Goal: Check status

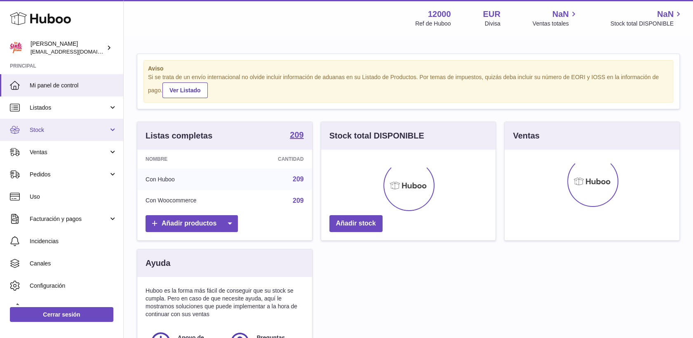
click at [42, 126] on span "Stock" at bounding box center [69, 130] width 79 height 8
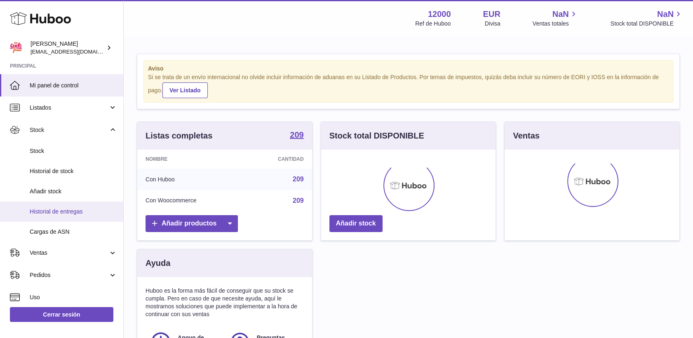
click at [59, 213] on span "Historial de entregas" at bounding box center [73, 212] width 87 height 8
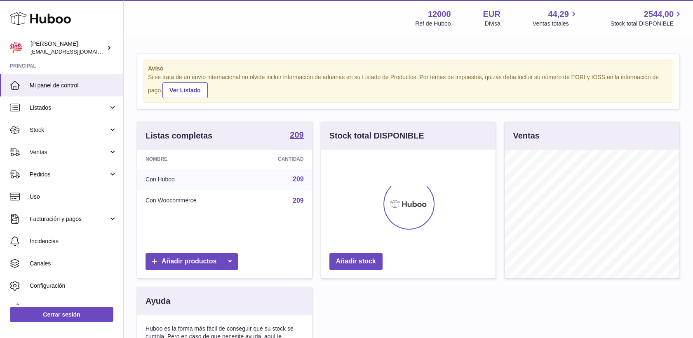
scroll to position [129, 175]
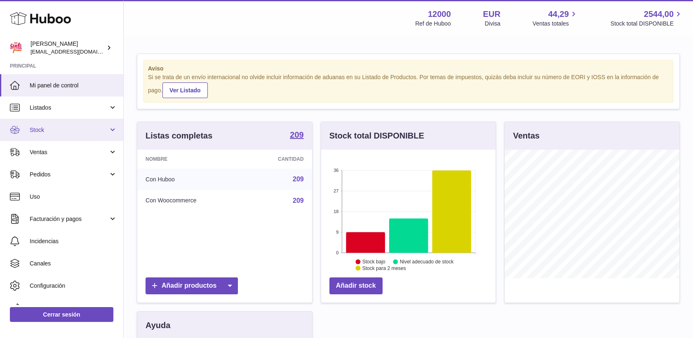
click at [46, 128] on span "Stock" at bounding box center [69, 130] width 79 height 8
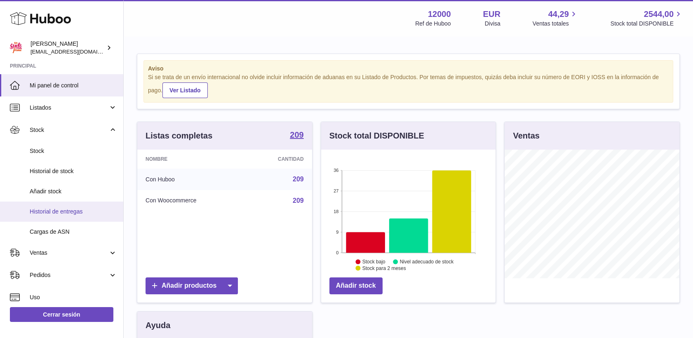
click at [50, 209] on span "Historial de entregas" at bounding box center [73, 212] width 87 height 8
